Goal: Task Accomplishment & Management: Manage account settings

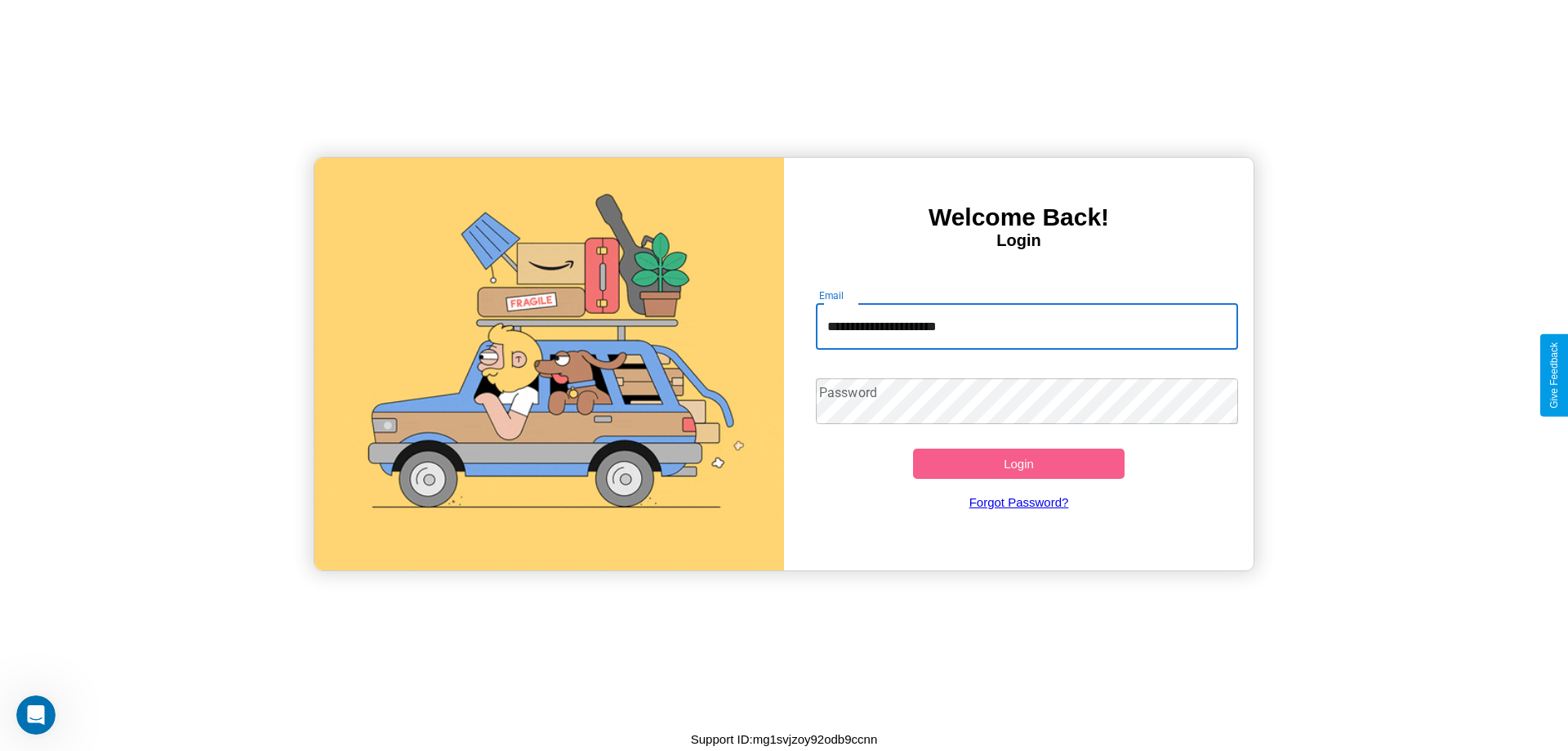
type input "**********"
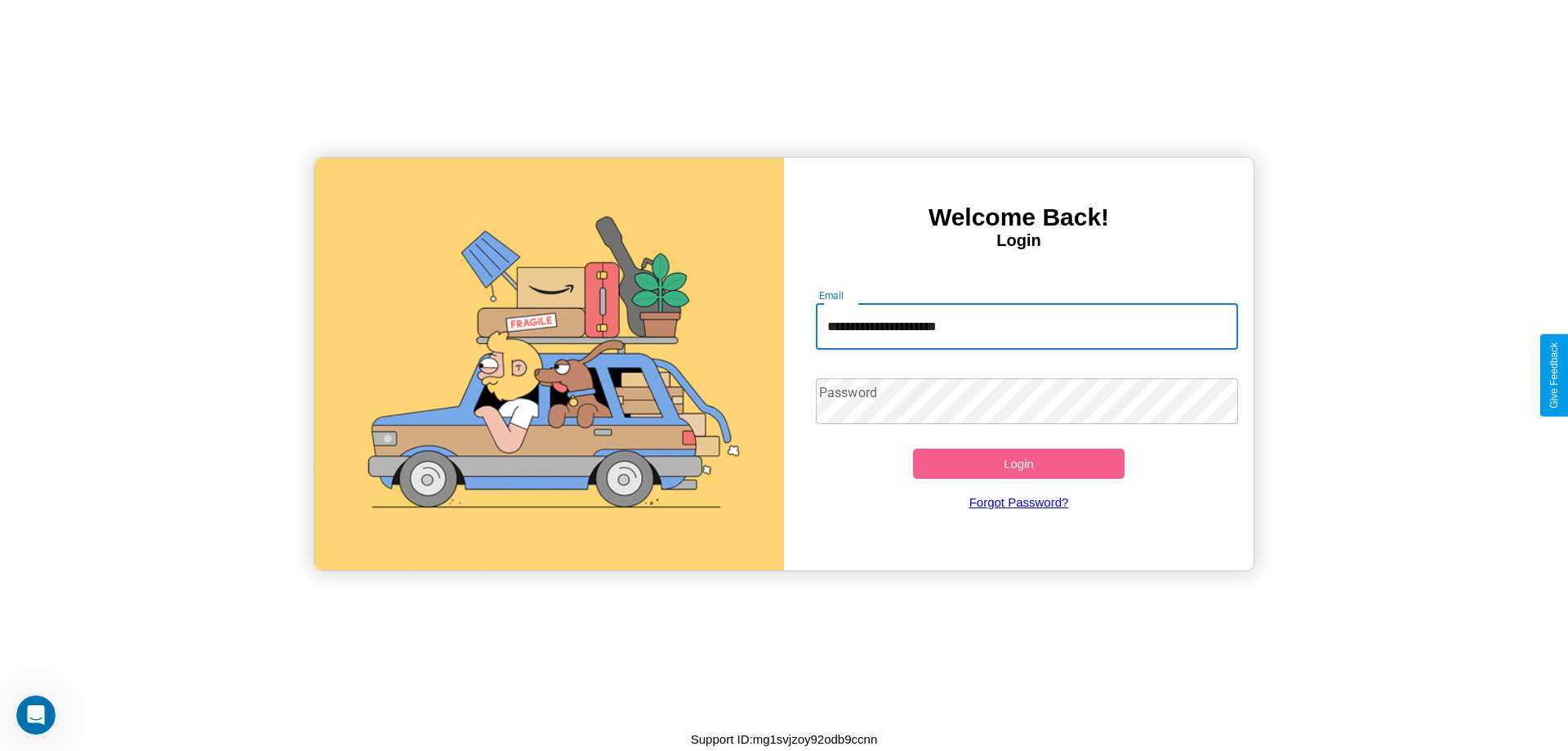
click at [1019, 463] on button "Login" at bounding box center [1019, 463] width 212 height 30
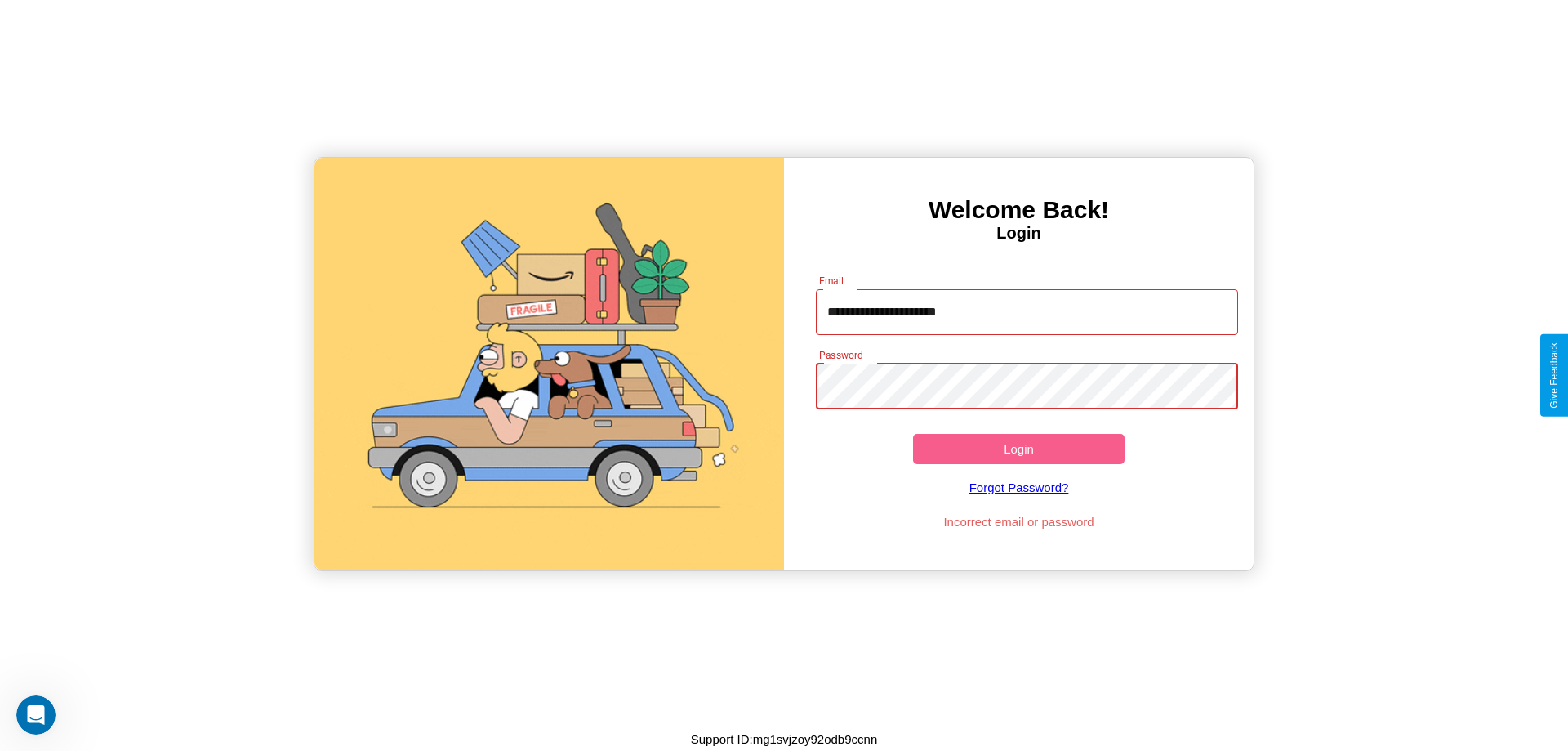
click at [1019, 448] on button "Login" at bounding box center [1019, 449] width 212 height 30
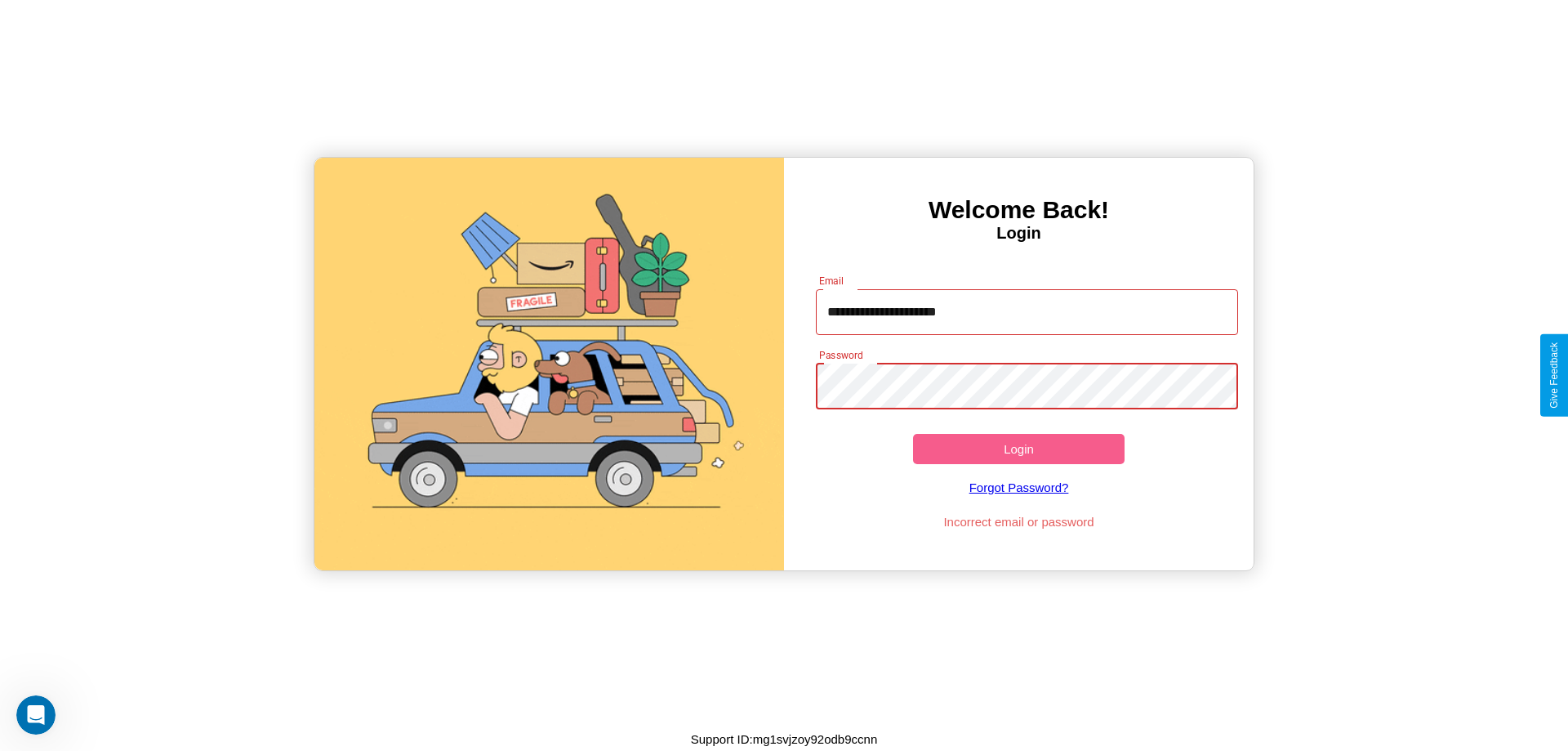
click at [1019, 448] on button "Login" at bounding box center [1019, 449] width 212 height 30
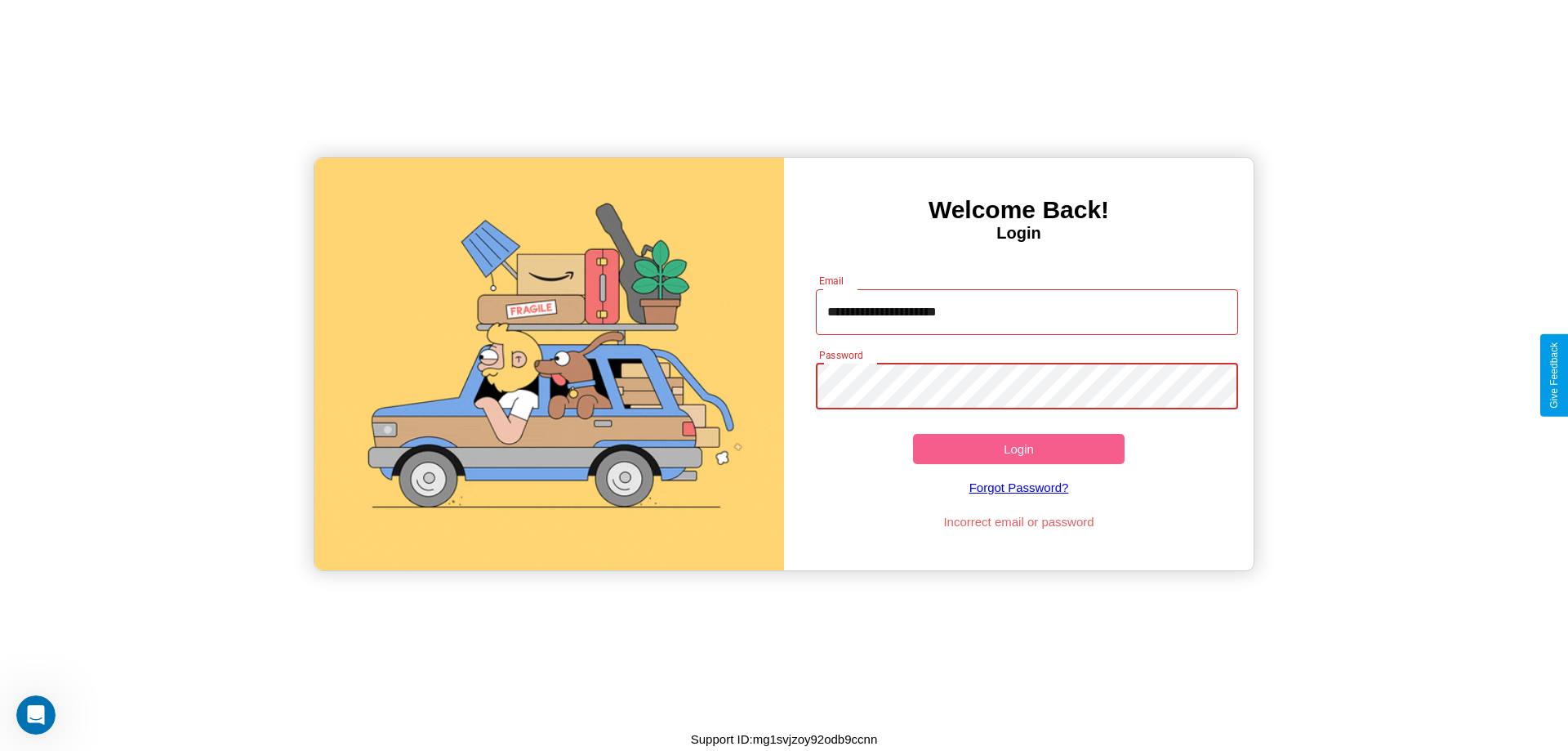
click at [1019, 448] on button "Login" at bounding box center [1019, 449] width 212 height 30
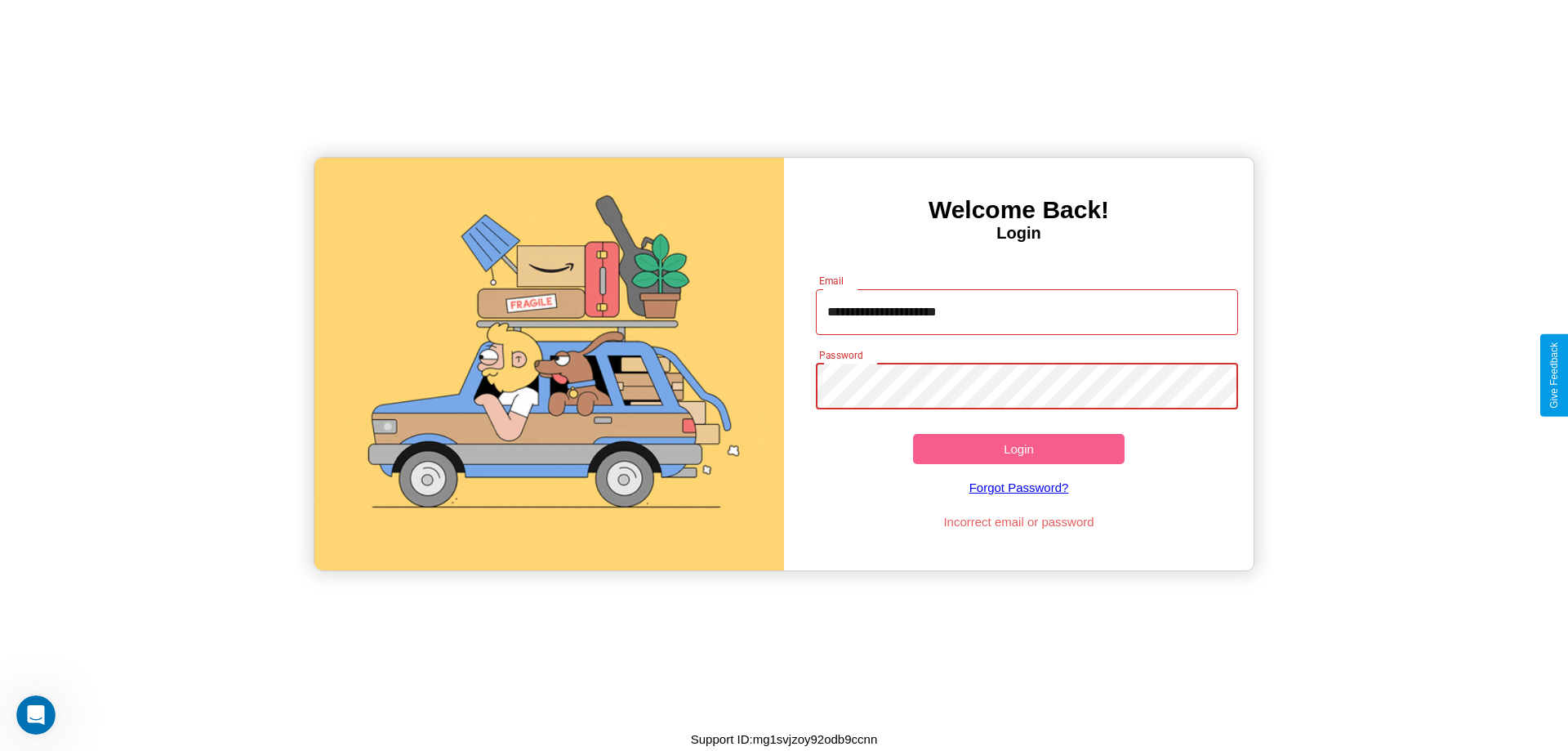
click at [1019, 448] on button "Login" at bounding box center [1019, 449] width 212 height 30
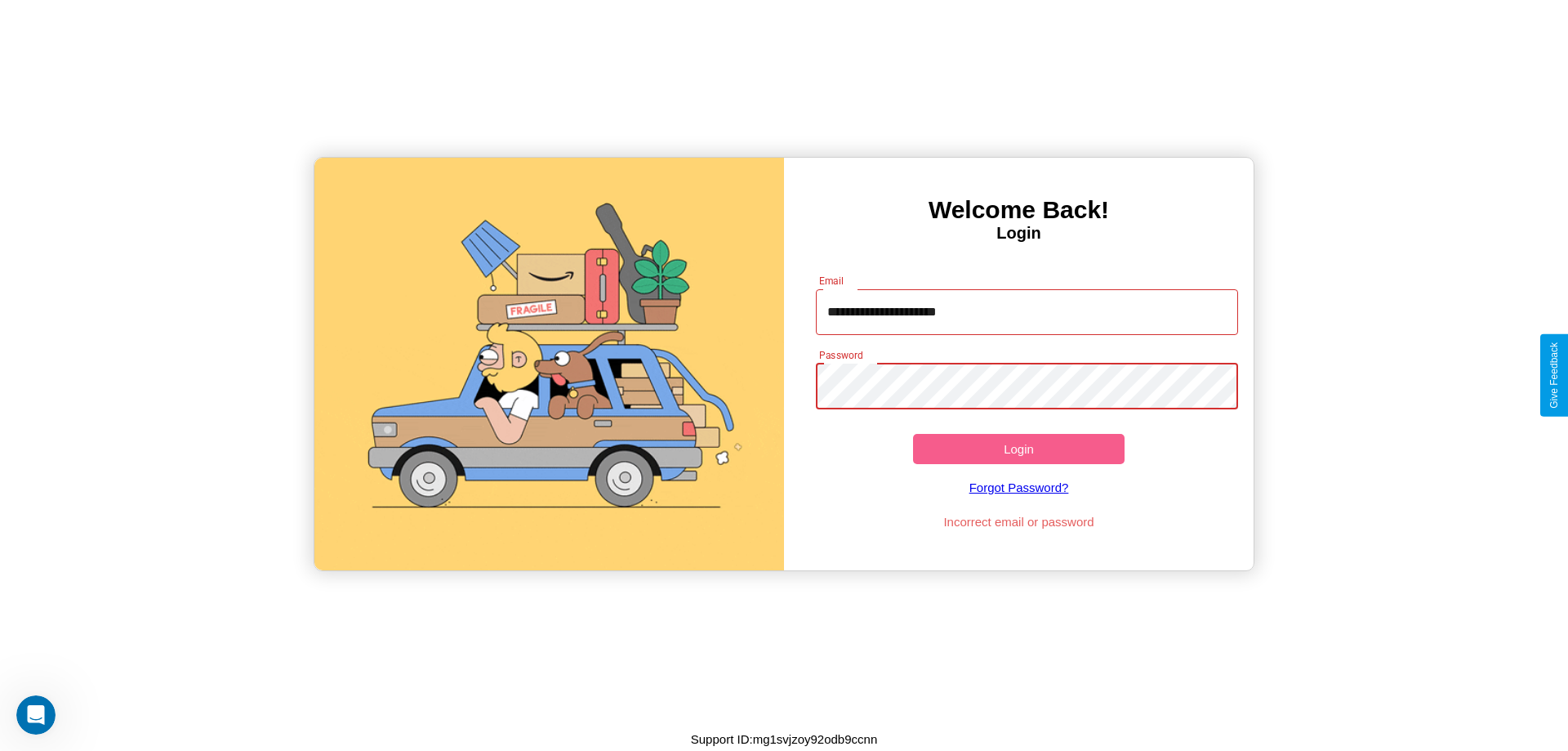
click at [1019, 448] on button "Login" at bounding box center [1019, 449] width 212 height 30
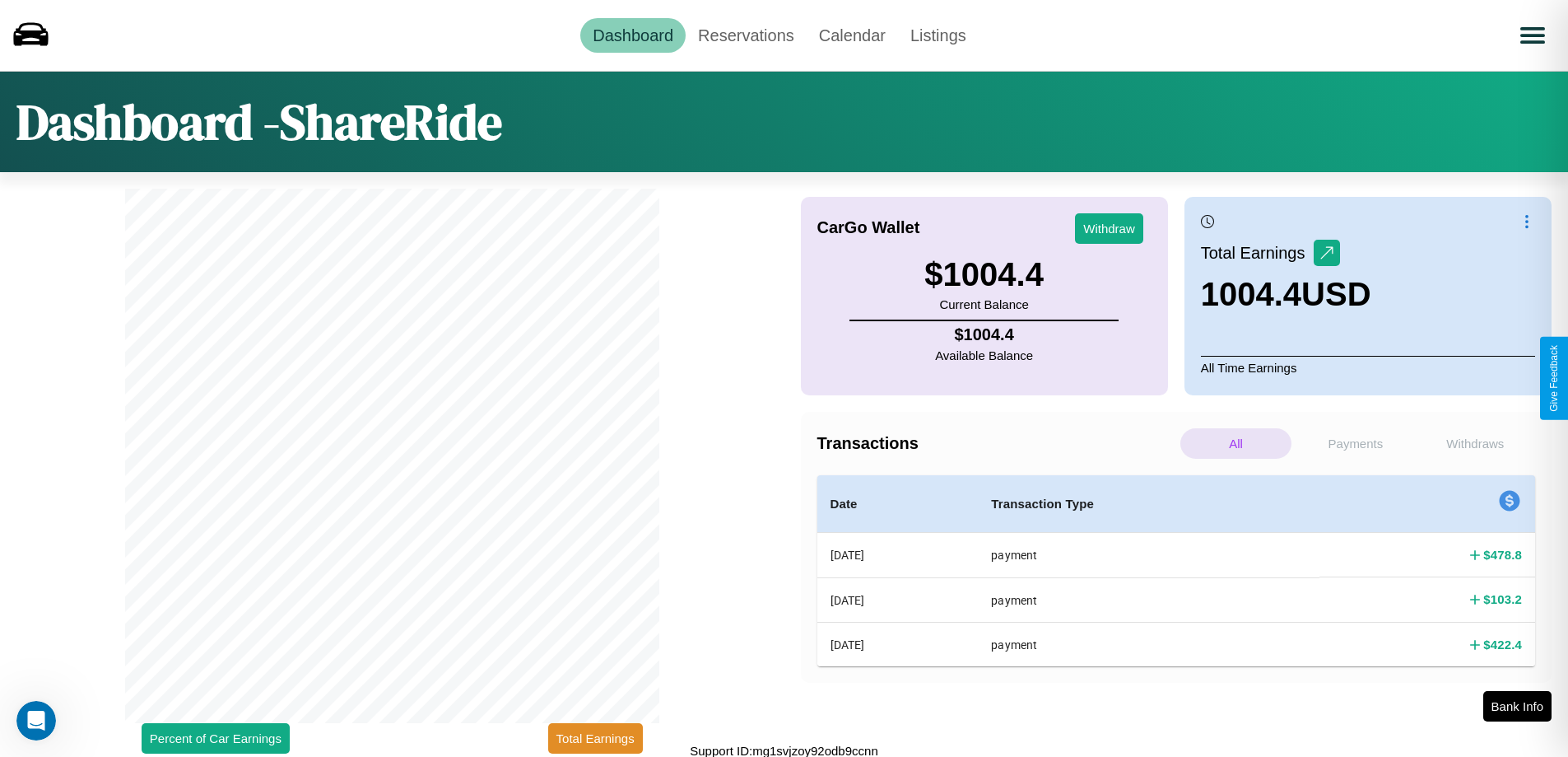
scroll to position [5, 0]
